Goal: Navigation & Orientation: Go to known website

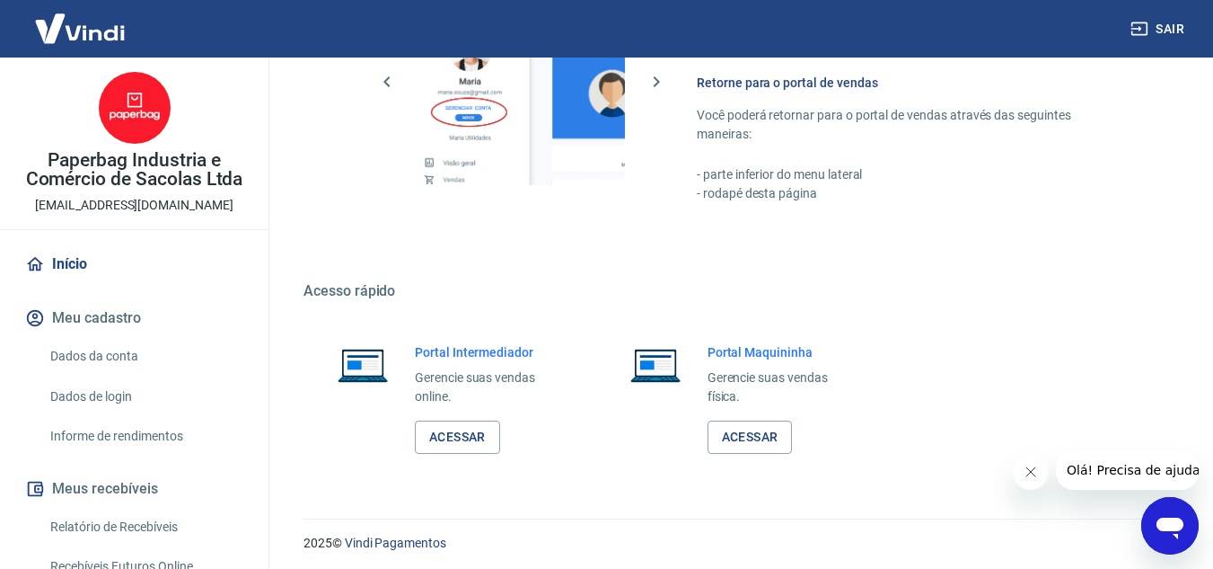
scroll to position [905, 0]
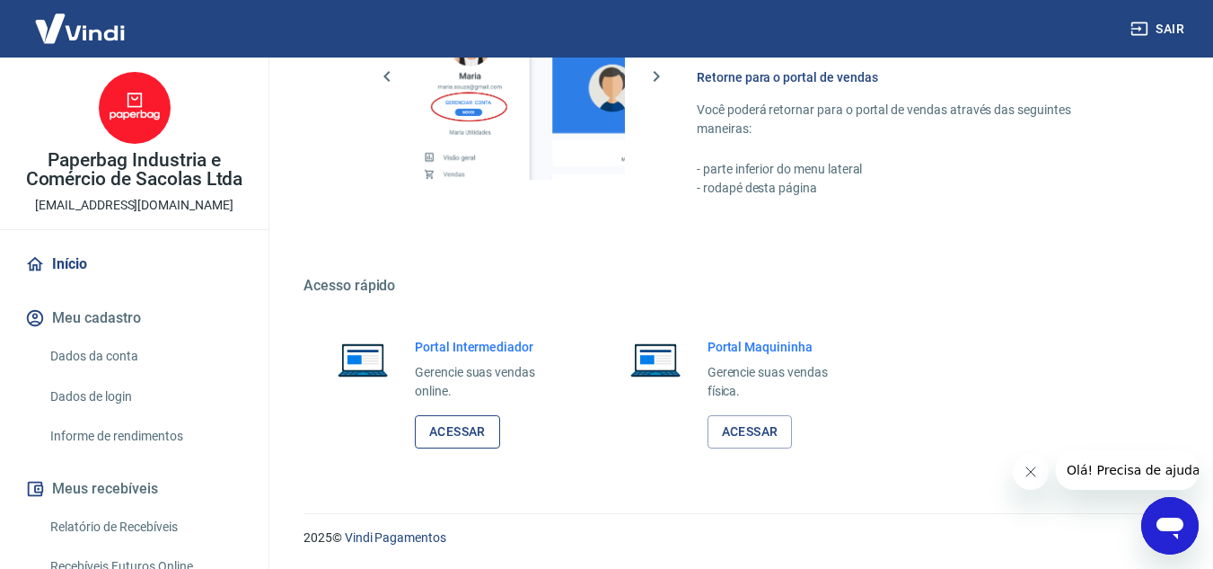
click at [474, 433] on link "Acessar" at bounding box center [457, 431] width 85 height 33
